Goal: Information Seeking & Learning: Learn about a topic

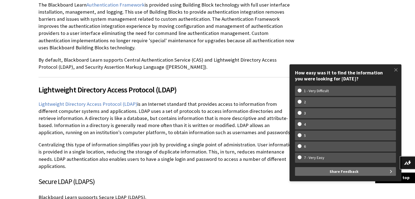
scroll to position [179, 0]
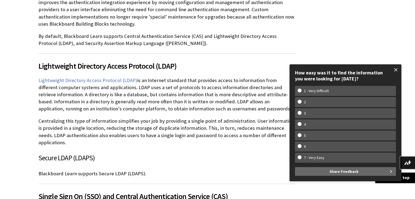
click at [396, 68] on span at bounding box center [395, 69] width 11 height 11
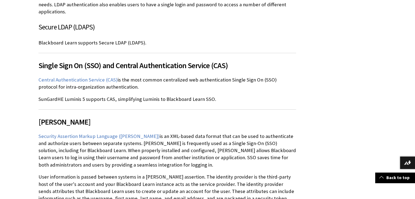
scroll to position [331, 0]
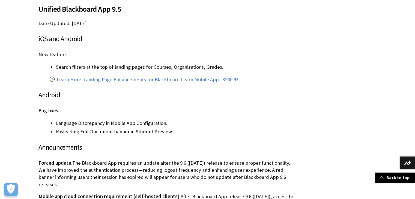
scroll to position [2315, 0]
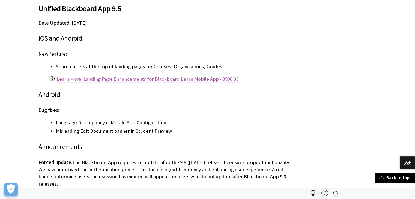
click at [102, 78] on link "Learn More: Landing Page Enhancements for Blackboard Learn Mobile App - 3900.93" at bounding box center [148, 79] width 182 height 7
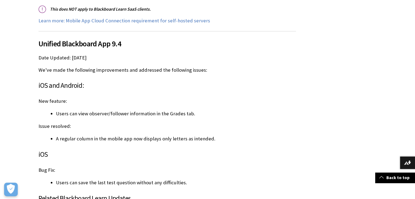
scroll to position [2582, 0]
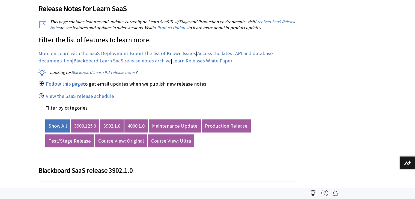
scroll to position [202, 0]
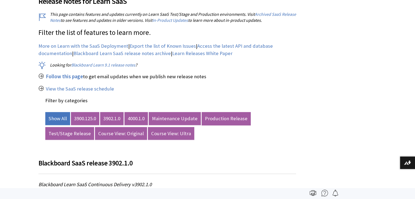
click at [236, 115] on link "Production Release" at bounding box center [226, 118] width 49 height 13
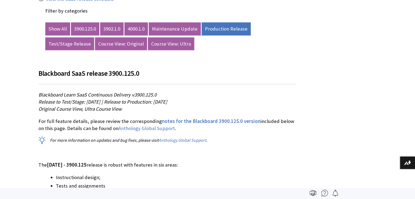
scroll to position [288, 0]
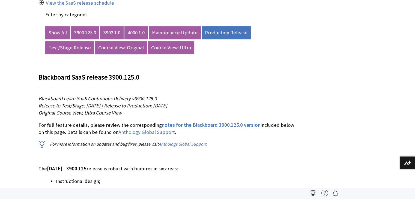
click at [117, 48] on link "Course View: Original" at bounding box center [121, 47] width 52 height 13
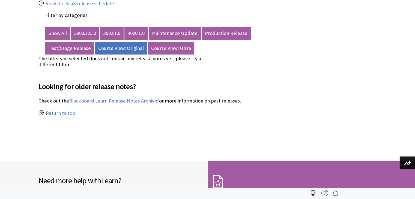
scroll to position [287, 0]
click at [61, 49] on link "Test/Stage Release" at bounding box center [69, 48] width 49 height 13
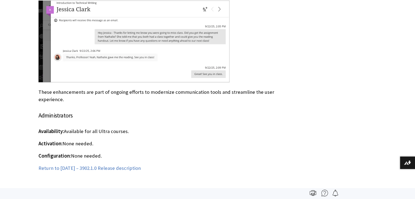
scroll to position [1765, 0]
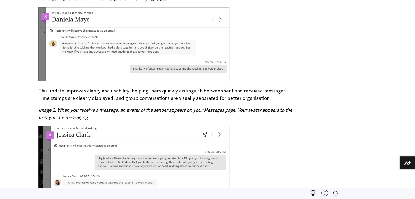
drag, startPoint x: 28, startPoint y: 95, endPoint x: 24, endPoint y: 94, distance: 4.1
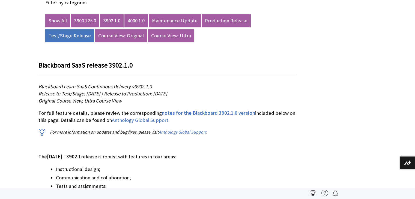
scroll to position [300, 0]
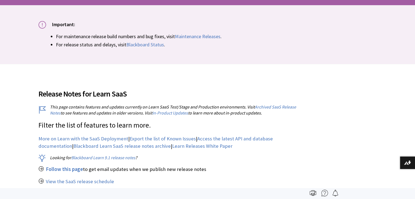
scroll to position [0, 0]
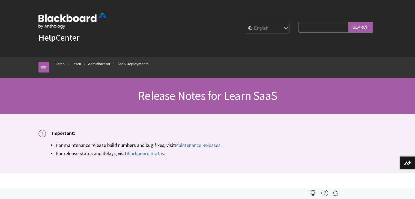
click at [16, 93] on div "Release Notes for Learn SaaS" at bounding box center [207, 96] width 415 height 36
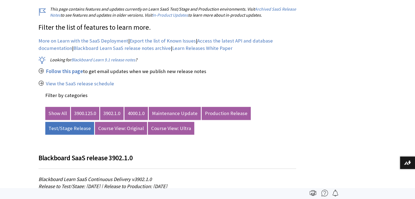
scroll to position [207, 0]
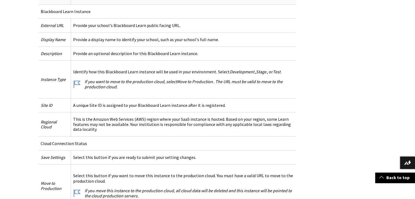
scroll to position [244, 0]
